Goal: Information Seeking & Learning: Learn about a topic

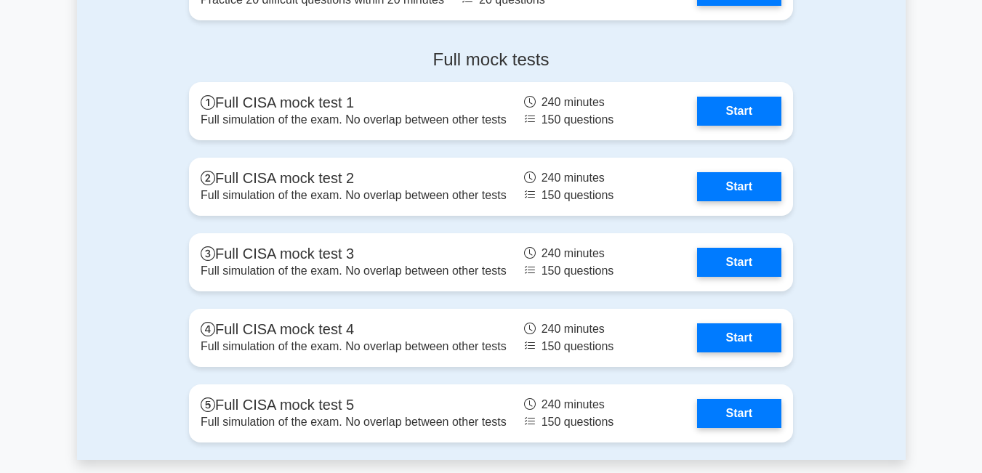
scroll to position [2278, 0]
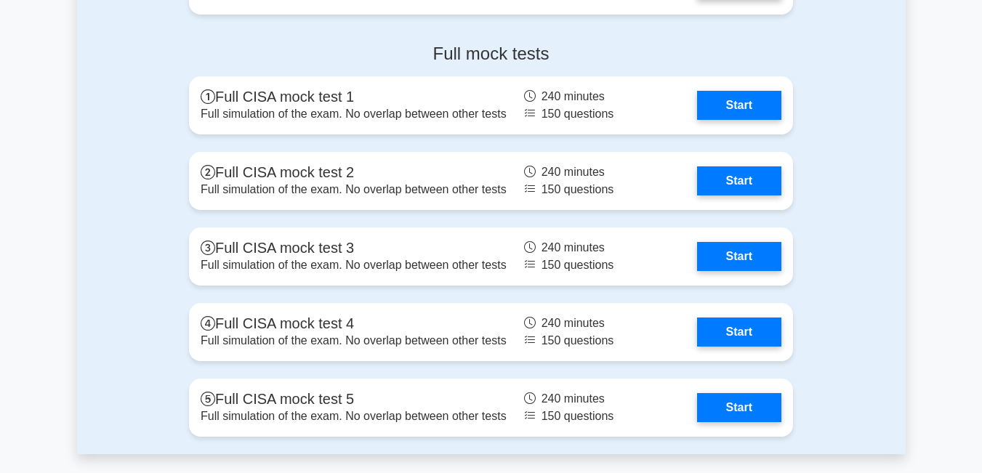
drag, startPoint x: 988, startPoint y: 45, endPoint x: 992, endPoint y: 329, distance: 283.6
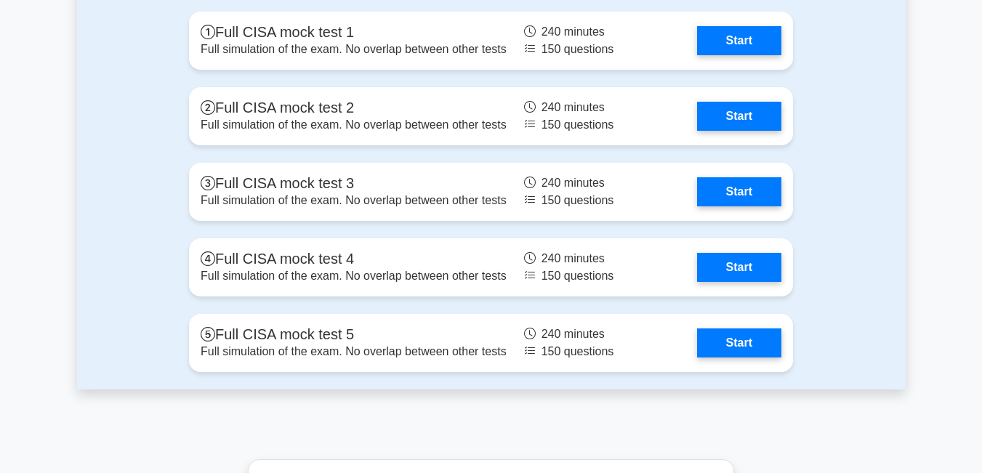
scroll to position [1939, 0]
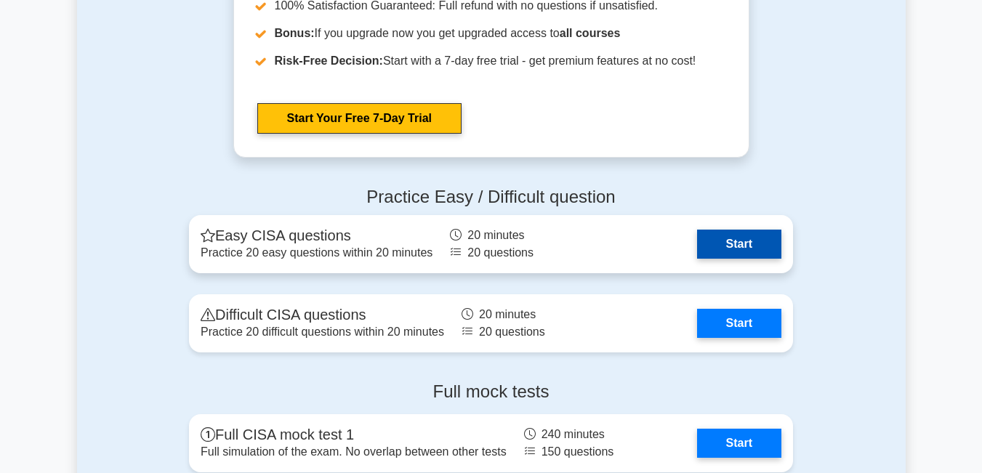
click at [742, 247] on link "Start" at bounding box center [739, 244] width 84 height 29
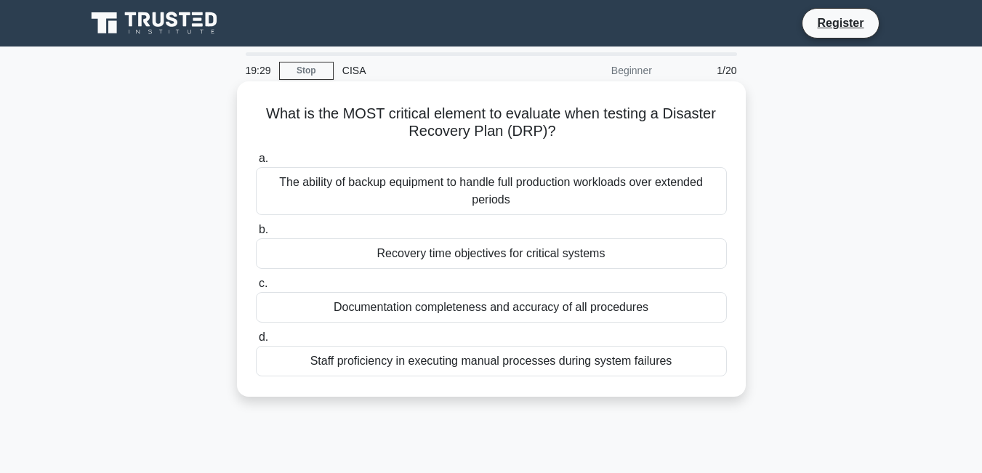
click at [474, 204] on div "The ability of backup equipment to handle full production workloads over extend…" at bounding box center [491, 191] width 471 height 48
click at [256, 164] on input "a. The ability of backup equipment to handle full production workloads over ext…" at bounding box center [256, 158] width 0 height 9
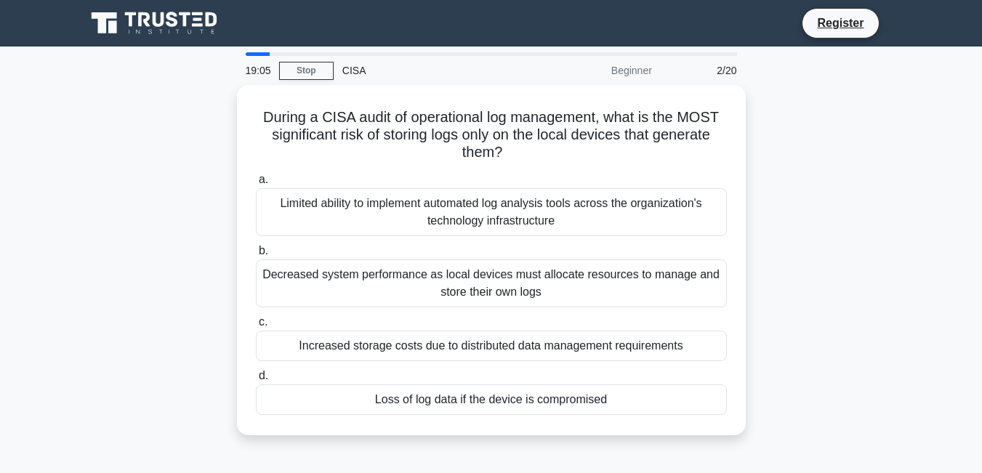
click at [474, 204] on div "Limited ability to implement automated log analysis tools across the organizati…" at bounding box center [491, 212] width 471 height 48
click at [256, 185] on input "a. Limited ability to implement automated log analysis tools across the organiz…" at bounding box center [256, 179] width 0 height 9
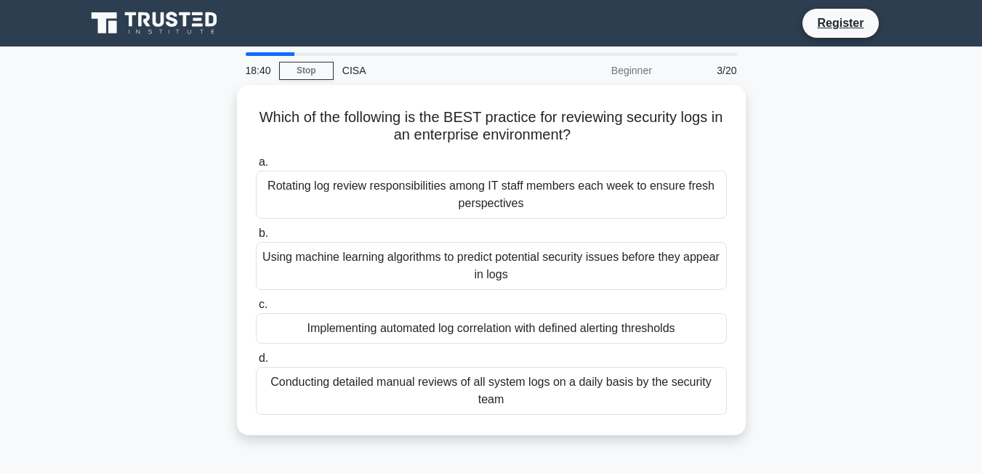
click at [474, 204] on div "Rotating log review responsibilities among IT staff members each week to ensure…" at bounding box center [491, 195] width 471 height 48
click at [256, 167] on input "a. Rotating log review responsibilities among IT staff members each week to ens…" at bounding box center [256, 162] width 0 height 9
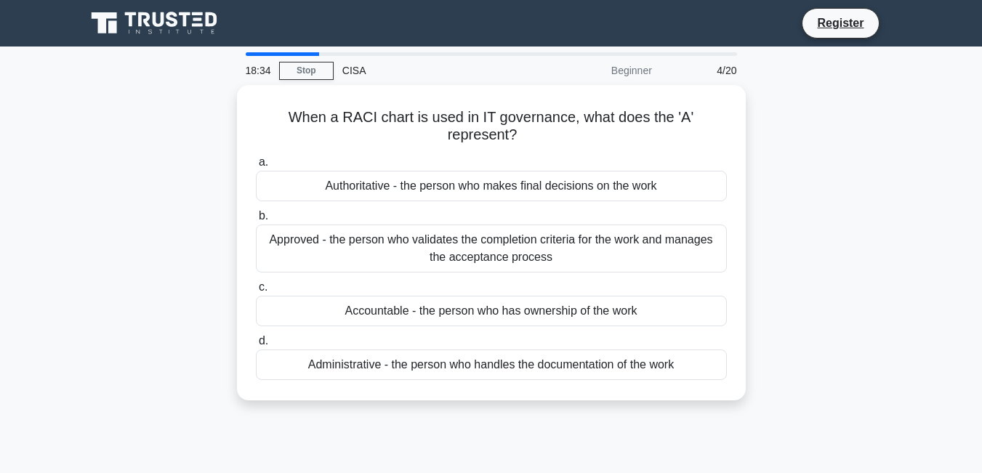
click at [474, 204] on div "a. Authoritative - the person who makes final decisions on the work b. Approved…" at bounding box center [491, 267] width 489 height 233
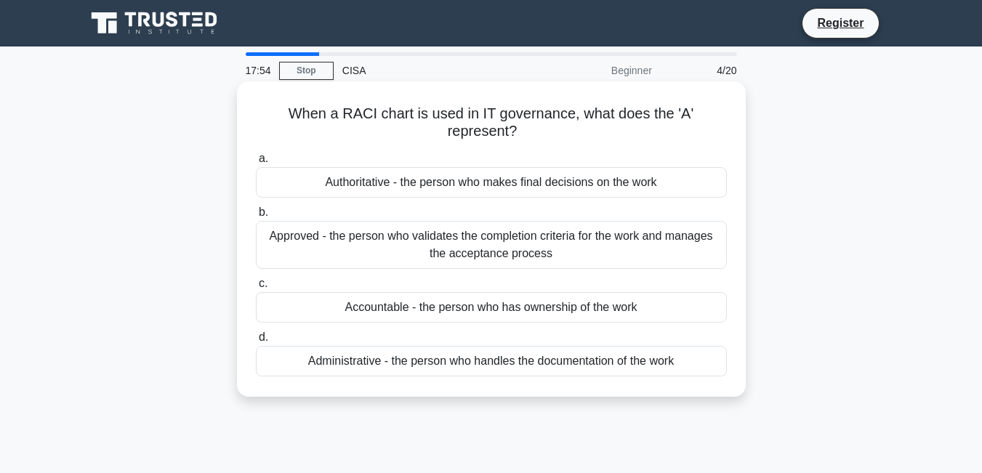
click at [484, 239] on div "Approved - the person who validates the completion criteria for the work and ma…" at bounding box center [491, 245] width 471 height 48
click at [256, 217] on input "b. Approved - the person who validates the completion criteria for the work and…" at bounding box center [256, 212] width 0 height 9
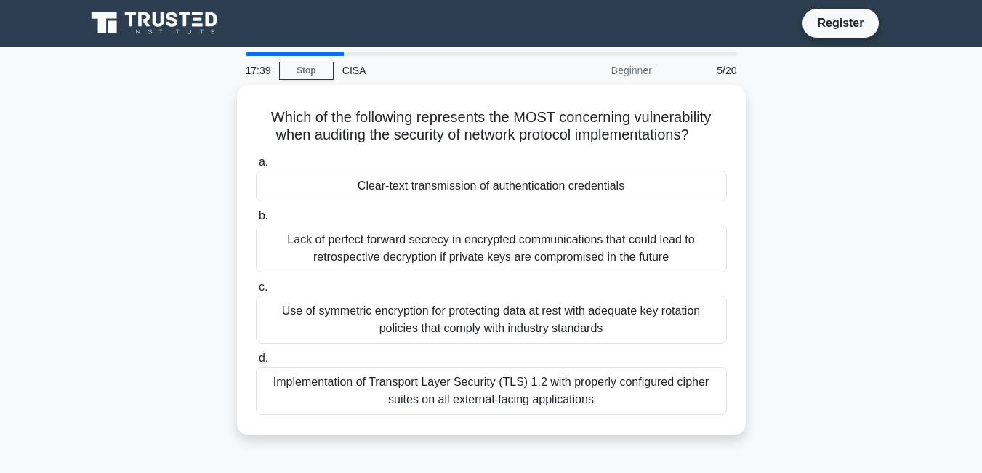
click at [484, 239] on div "Lack of perfect forward secrecy in encrypted communications that could lead to …" at bounding box center [491, 249] width 471 height 48
click at [256, 221] on input "b. Lack of perfect forward secrecy in encrypted communications that could lead …" at bounding box center [256, 216] width 0 height 9
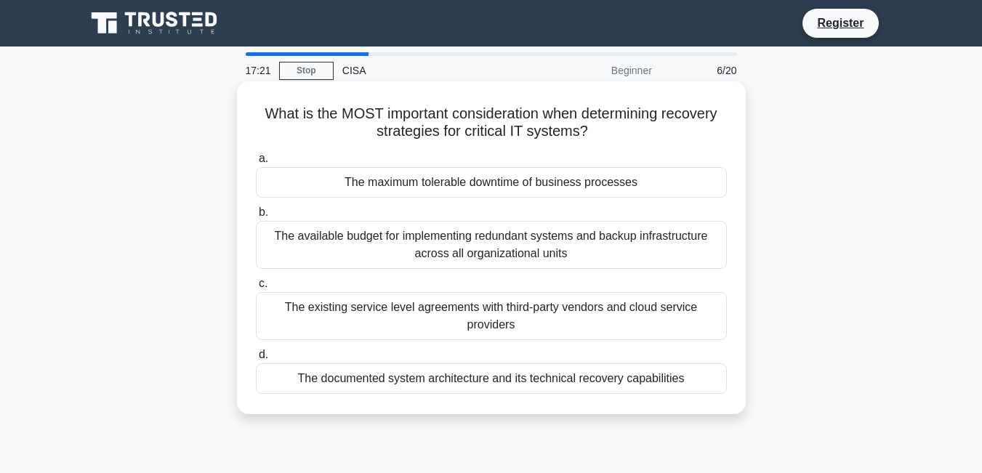
click at [481, 185] on div "The maximum tolerable downtime of business processes" at bounding box center [491, 182] width 471 height 31
click at [256, 164] on input "a. The maximum tolerable downtime of business processes" at bounding box center [256, 158] width 0 height 9
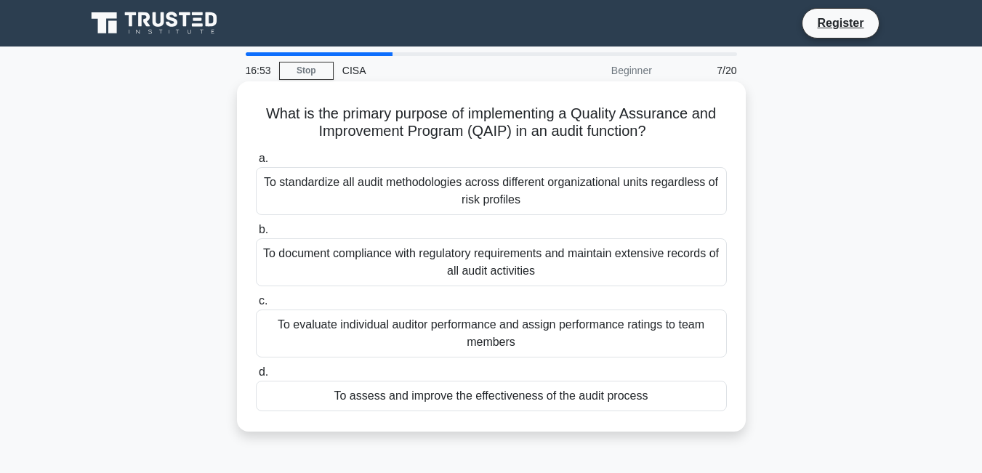
click at [500, 334] on div "To evaluate individual auditor performance and assign performance ratings to te…" at bounding box center [491, 334] width 471 height 48
click at [256, 306] on input "c. To evaluate individual auditor performance and assign performance ratings to…" at bounding box center [256, 301] width 0 height 9
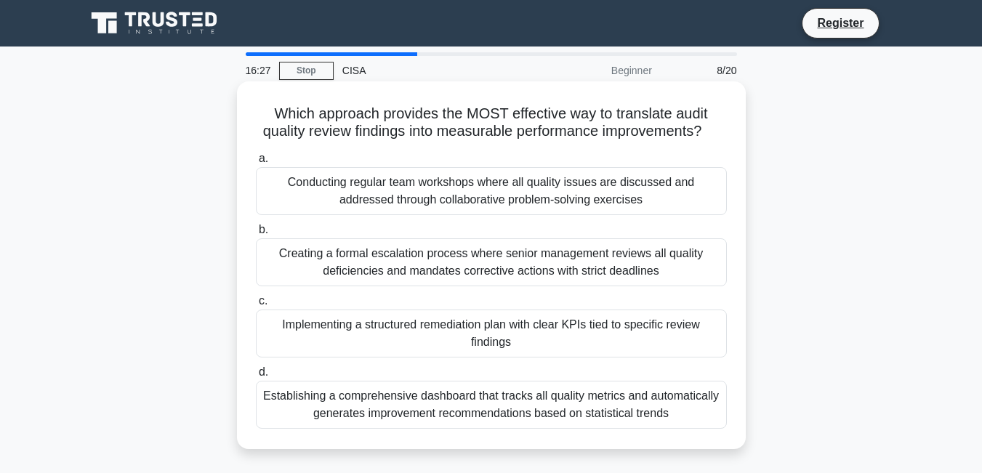
click at [543, 429] on div "Establishing a comprehensive dashboard that tracks all quality metrics and auto…" at bounding box center [491, 405] width 471 height 48
click at [256, 377] on input "d. Establishing a comprehensive dashboard that tracks all quality metrics and a…" at bounding box center [256, 372] width 0 height 9
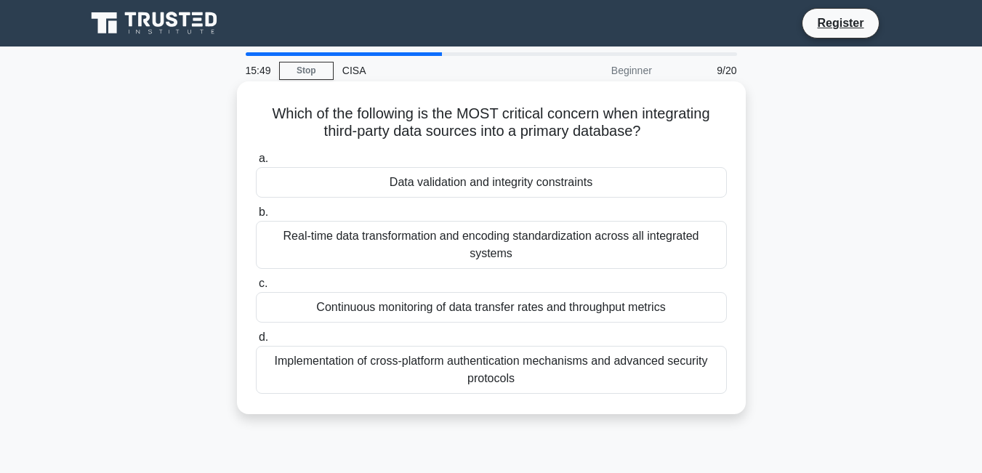
click at [521, 177] on div "Data validation and integrity constraints" at bounding box center [491, 182] width 471 height 31
click at [256, 164] on input "a. Data validation and integrity constraints" at bounding box center [256, 158] width 0 height 9
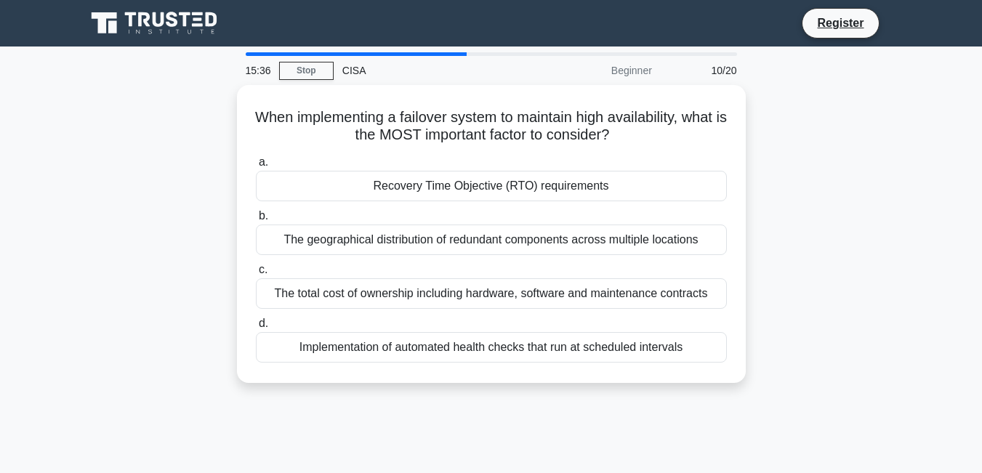
click at [521, 177] on div "Recovery Time Objective (RTO) requirements" at bounding box center [491, 186] width 471 height 31
click at [256, 167] on input "a. Recovery Time Objective (RTO) requirements" at bounding box center [256, 162] width 0 height 9
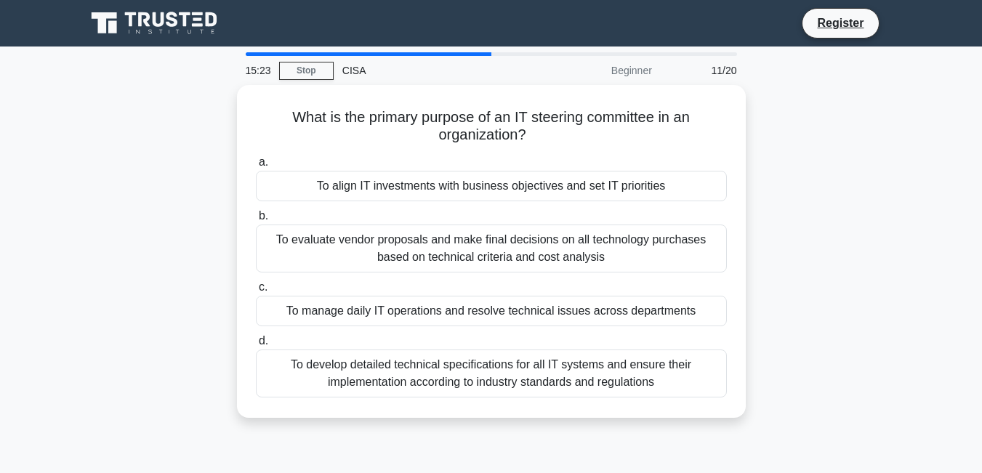
click at [521, 177] on div "To align IT investments with business objectives and set IT priorities" at bounding box center [491, 186] width 471 height 31
click at [256, 167] on input "a. To align IT investments with business objectives and set IT priorities" at bounding box center [256, 162] width 0 height 9
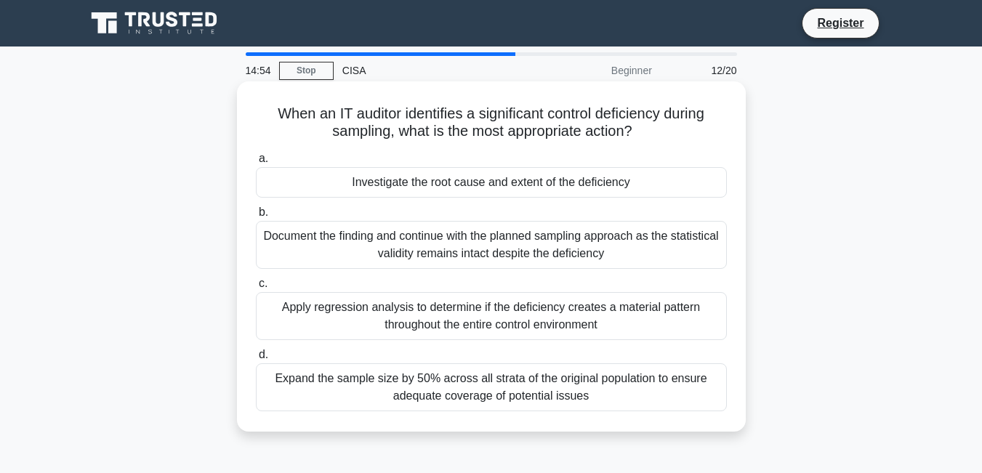
click at [518, 180] on div "Investigate the root cause and extent of the deficiency" at bounding box center [491, 182] width 471 height 31
click at [256, 164] on input "a. Investigate the root cause and extent of the deficiency" at bounding box center [256, 158] width 0 height 9
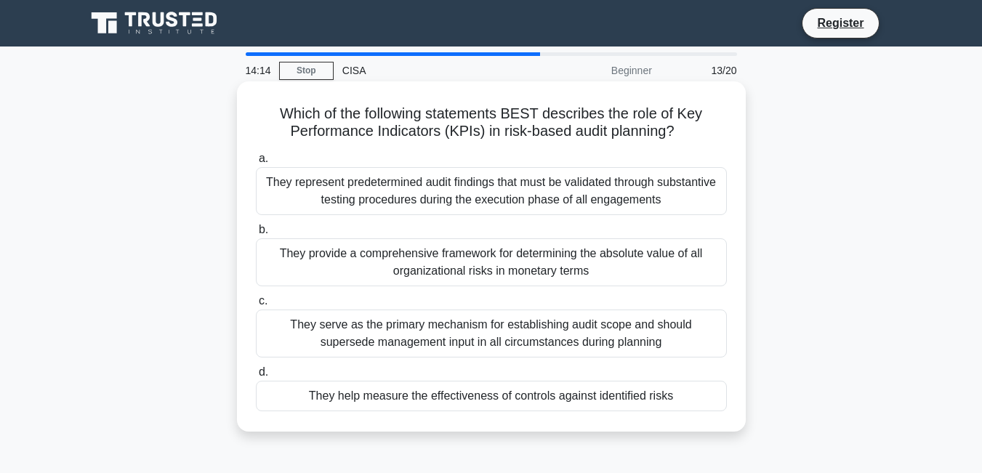
click at [515, 404] on div "They help measure the effectiveness of controls against identified risks" at bounding box center [491, 396] width 471 height 31
click at [256, 377] on input "d. They help measure the effectiveness of controls against identified risks" at bounding box center [256, 372] width 0 height 9
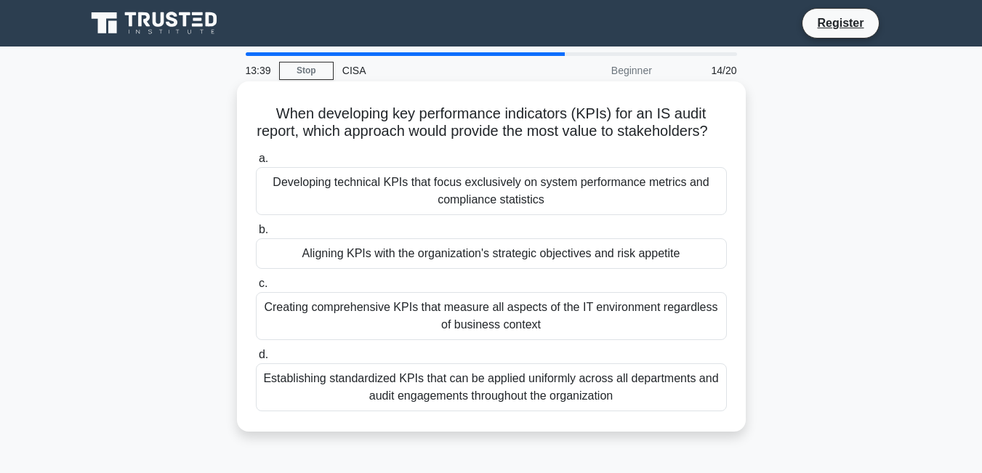
click at [466, 392] on div "Establishing standardized KPIs that can be applied uniformly across all departm…" at bounding box center [491, 388] width 471 height 48
click at [256, 360] on input "d. Establishing standardized KPIs that can be applied uniformly across all depa…" at bounding box center [256, 355] width 0 height 9
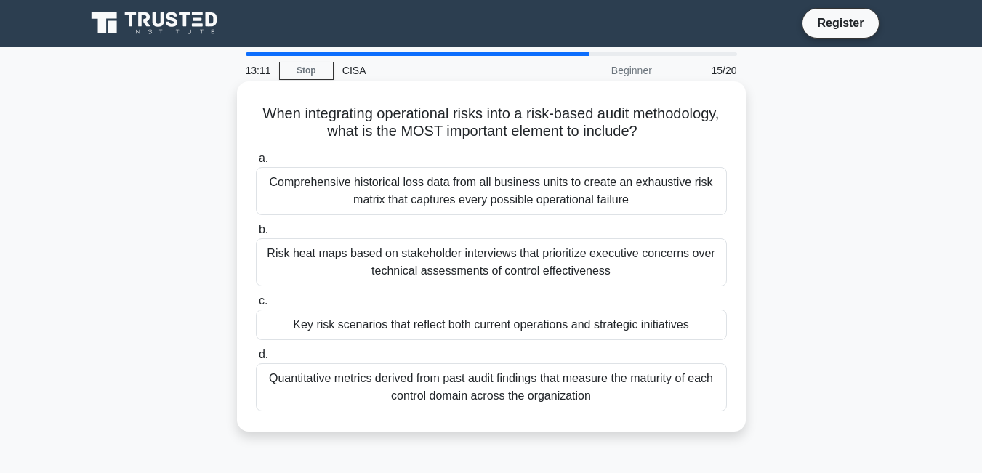
click at [493, 356] on label "d. Quantitative metrics derived from past audit findings that measure the matur…" at bounding box center [491, 378] width 471 height 65
click at [256, 356] on input "d. Quantitative metrics derived from past audit findings that measure the matur…" at bounding box center [256, 355] width 0 height 9
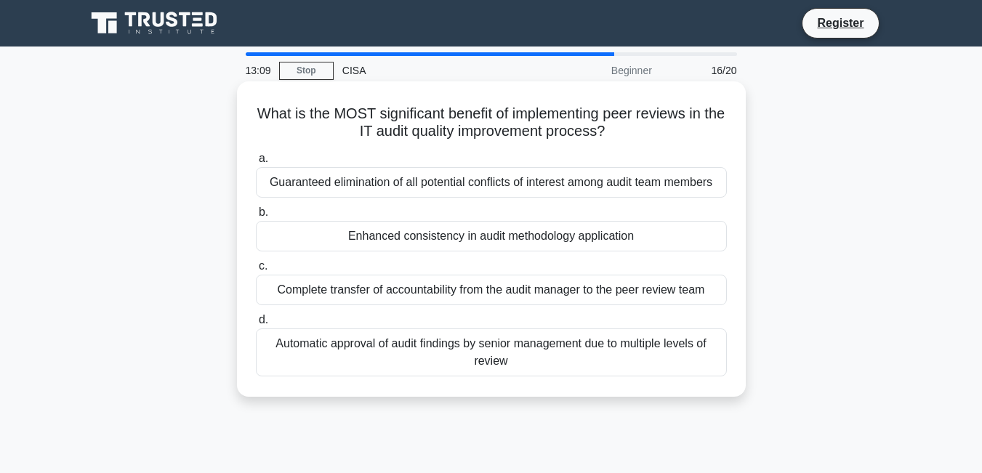
click at [535, 288] on div "Complete transfer of accountability from the audit manager to the peer review t…" at bounding box center [491, 290] width 471 height 31
click at [256, 271] on input "c. Complete transfer of accountability from the audit manager to the peer revie…" at bounding box center [256, 266] width 0 height 9
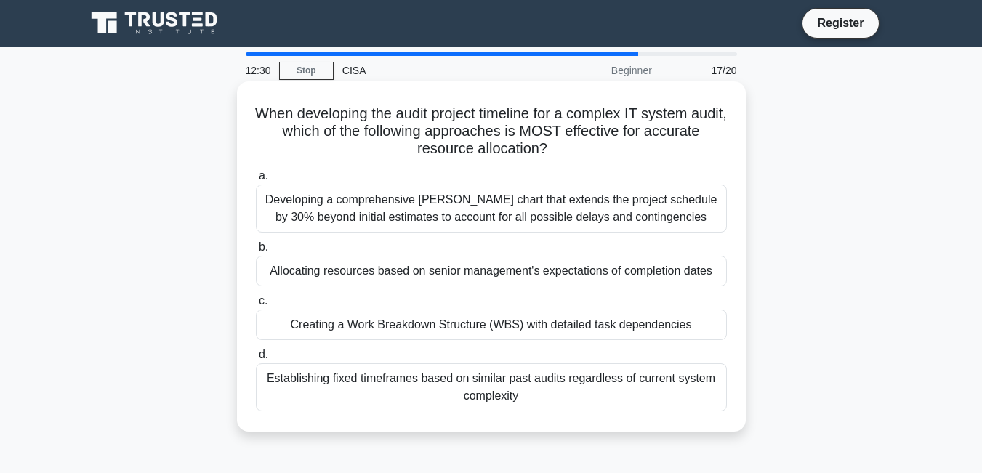
click at [536, 334] on div "Creating a Work Breakdown Structure (WBS) with detailed task dependencies" at bounding box center [491, 325] width 471 height 31
click at [256, 306] on input "c. Creating a Work Breakdown Structure (WBS) with detailed task dependencies" at bounding box center [256, 301] width 0 height 9
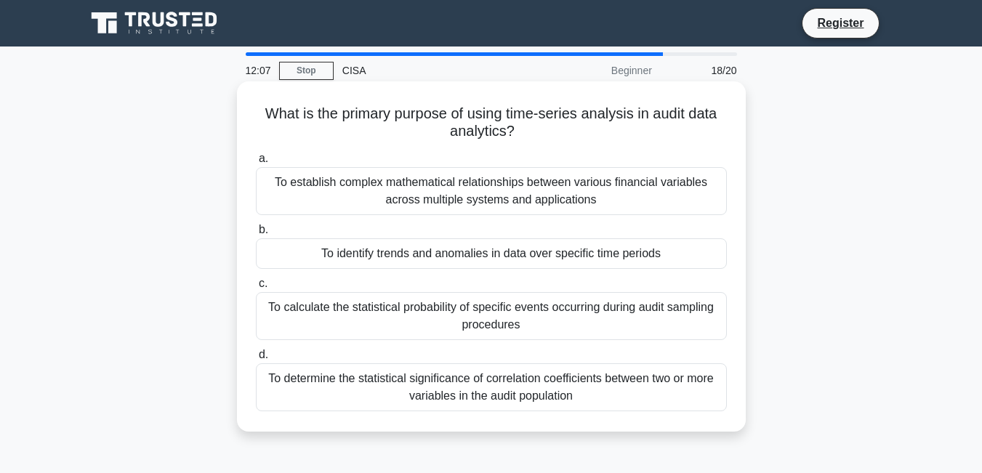
click at [544, 255] on div "To identify trends and anomalies in data over specific time periods" at bounding box center [491, 254] width 471 height 31
click at [256, 235] on input "b. To identify trends and anomalies in data over specific time periods" at bounding box center [256, 229] width 0 height 9
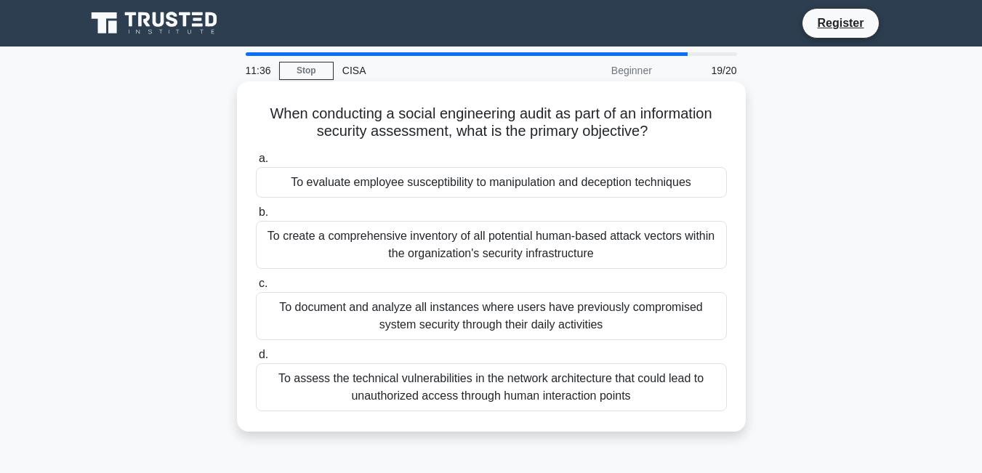
click at [562, 185] on div "To evaluate employee susceptibility to manipulation and deception techniques" at bounding box center [491, 182] width 471 height 31
click at [256, 164] on input "a. To evaluate employee susceptibility to manipulation and deception techniques" at bounding box center [256, 158] width 0 height 9
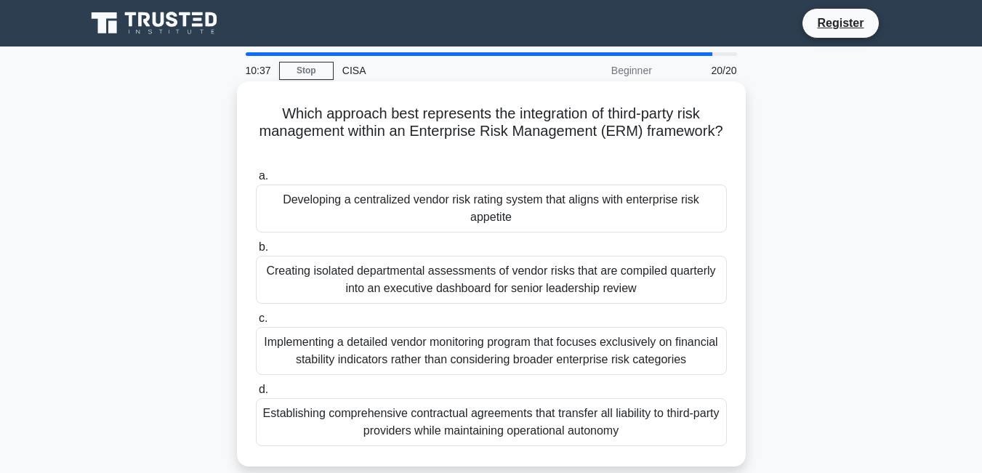
click at [557, 209] on div "Developing a centralized vendor risk rating system that aligns with enterprise …" at bounding box center [491, 209] width 471 height 48
click at [256, 181] on input "a. Developing a centralized vendor risk rating system that aligns with enterpri…" at bounding box center [256, 176] width 0 height 9
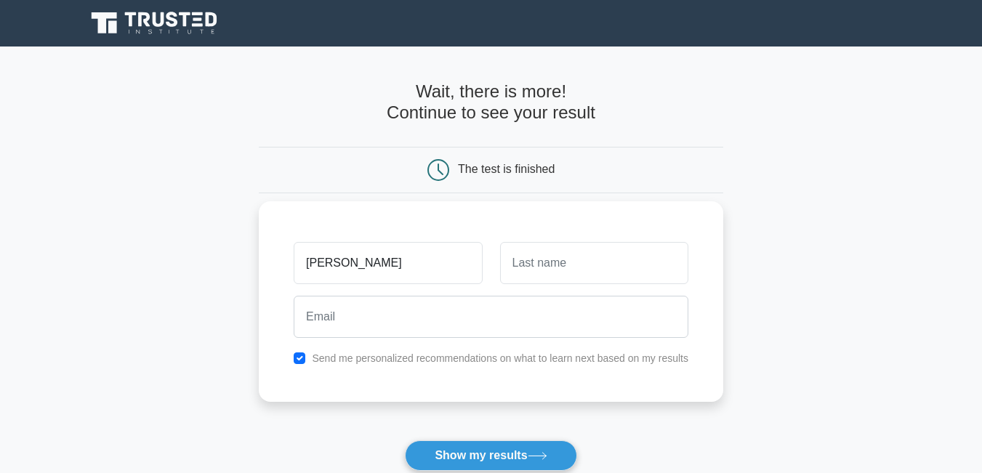
type input "patrick"
click at [609, 274] on input "text" at bounding box center [594, 263] width 188 height 42
type input "ocaya"
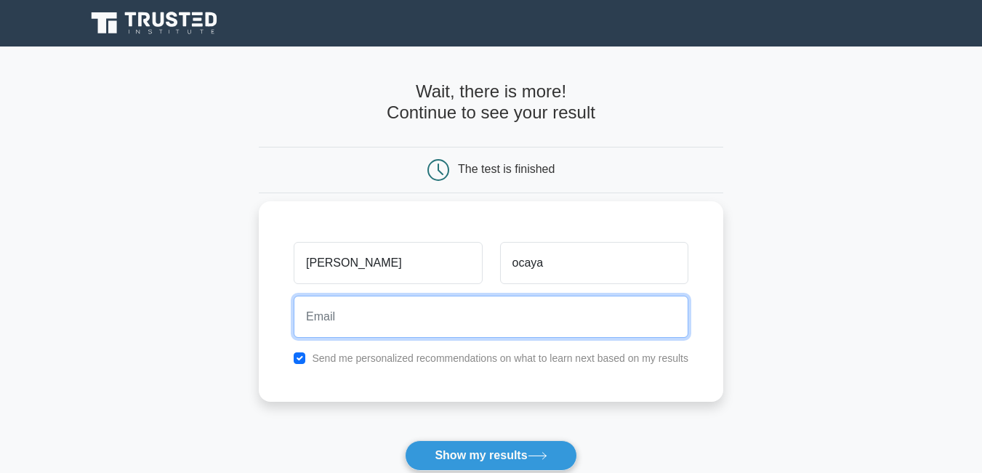
click at [572, 330] on input "email" at bounding box center [491, 317] width 395 height 42
type input "jagoochaya@gmail.com"
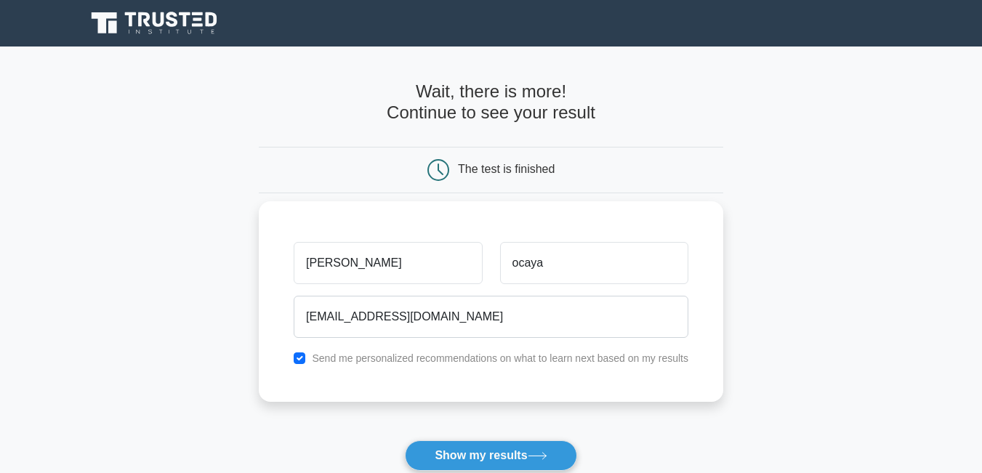
click at [453, 367] on div "Send me personalized recommendations on what to learn next based on my results" at bounding box center [491, 358] width 412 height 17
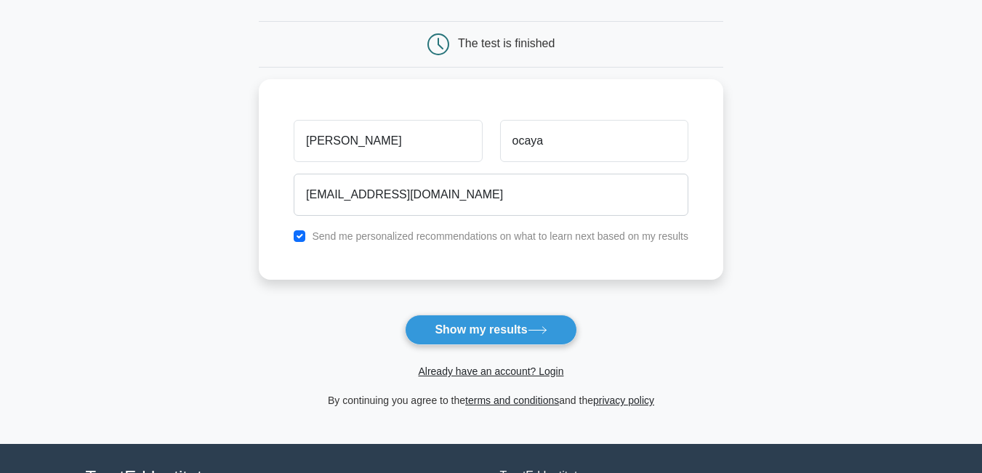
scroll to position [139, 0]
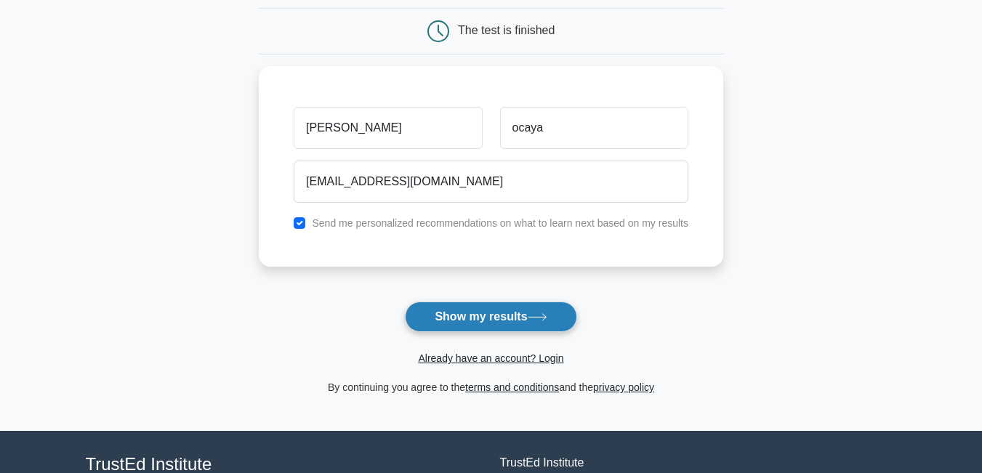
click at [451, 319] on button "Show my results" at bounding box center [491, 317] width 172 height 31
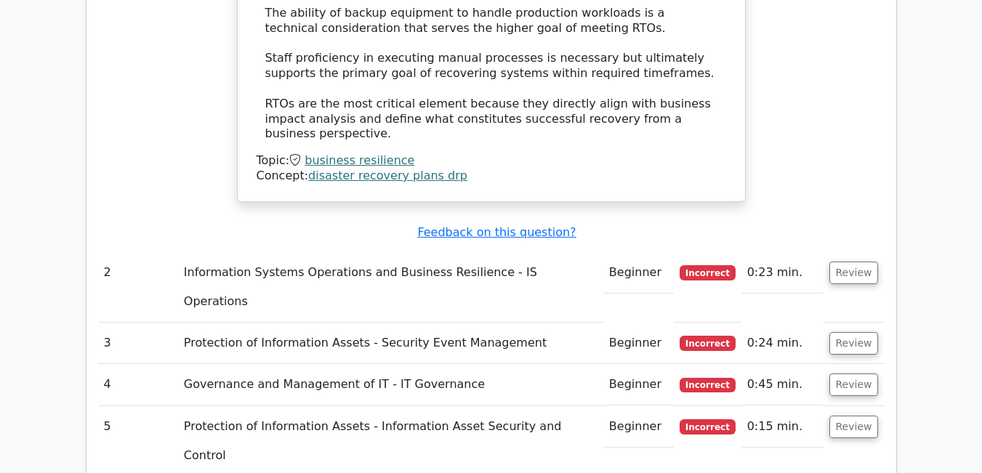
scroll to position [1894, 0]
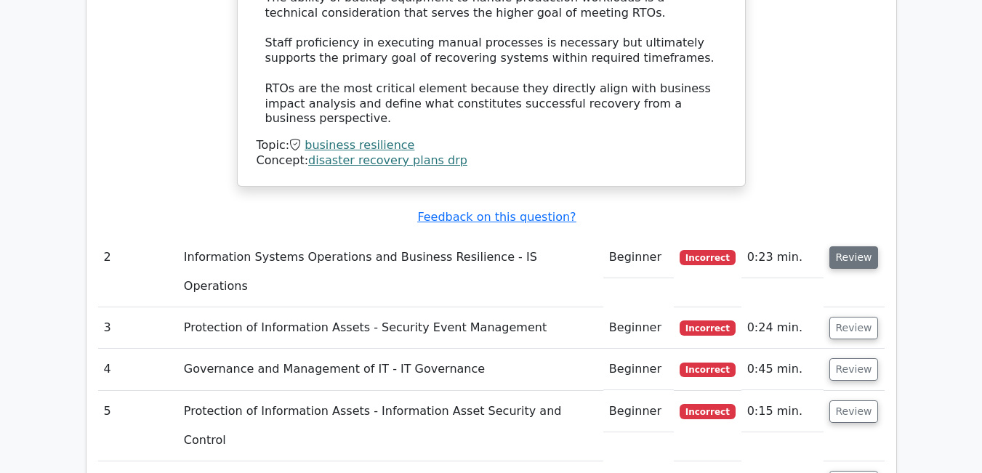
click at [849, 247] on button "Review" at bounding box center [854, 258] width 49 height 23
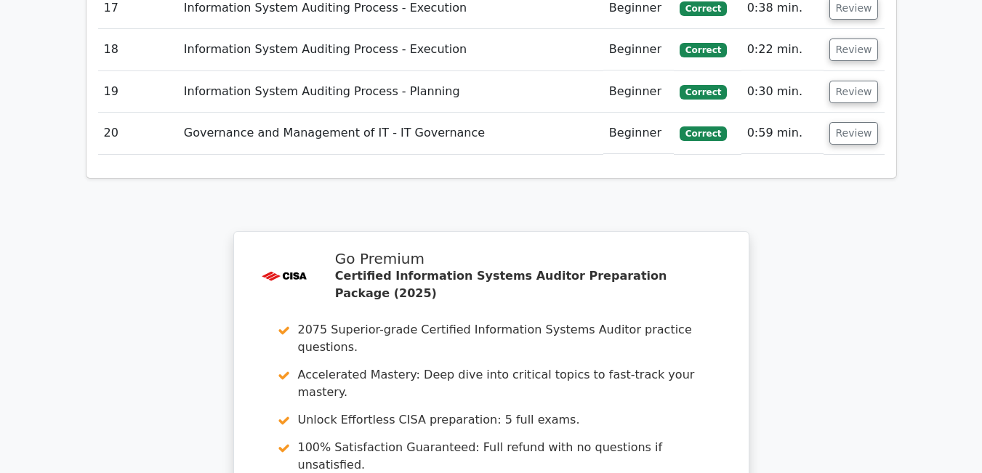
scroll to position [3824, 0]
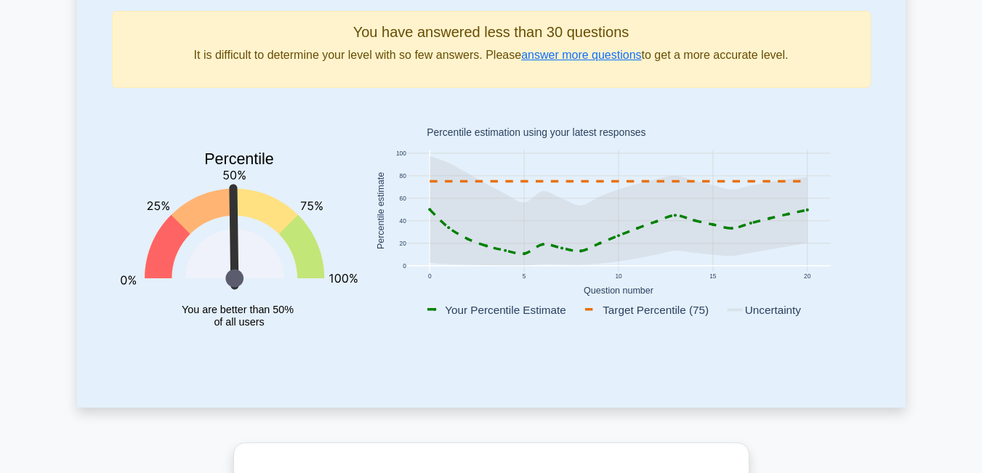
scroll to position [207, 0]
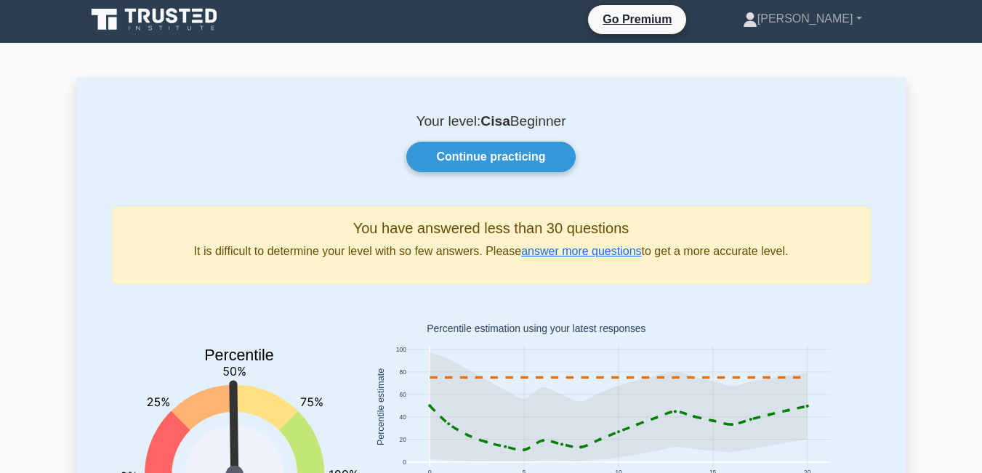
scroll to position [0, 0]
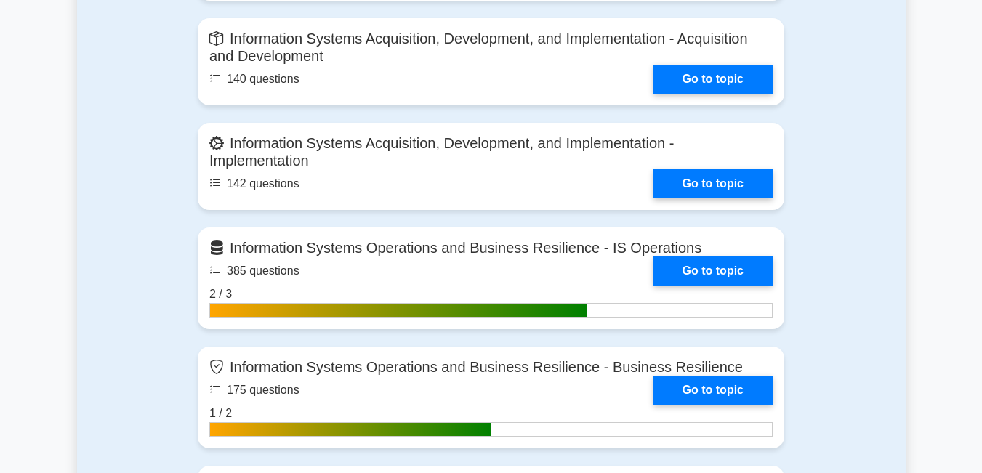
scroll to position [1446, 0]
